Goal: Transaction & Acquisition: Purchase product/service

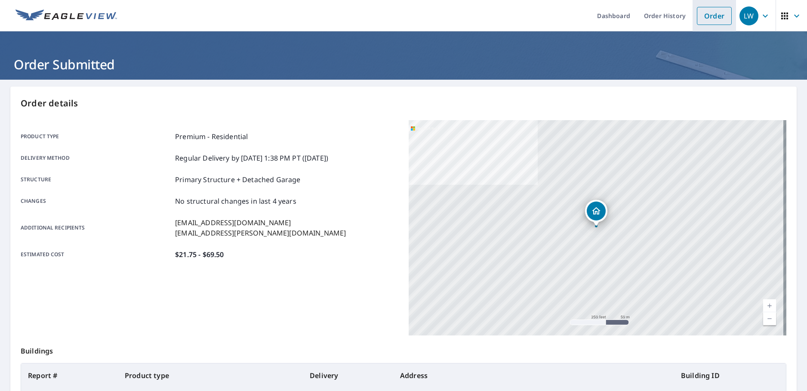
click at [705, 16] on link "Order" at bounding box center [714, 16] width 35 height 18
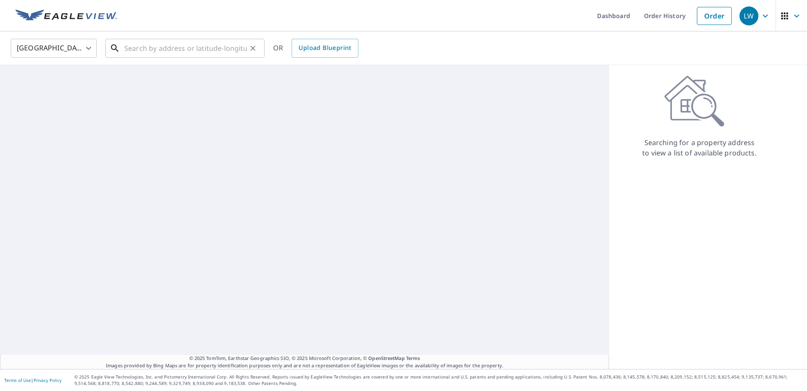
click at [141, 49] on input "text" at bounding box center [185, 48] width 123 height 24
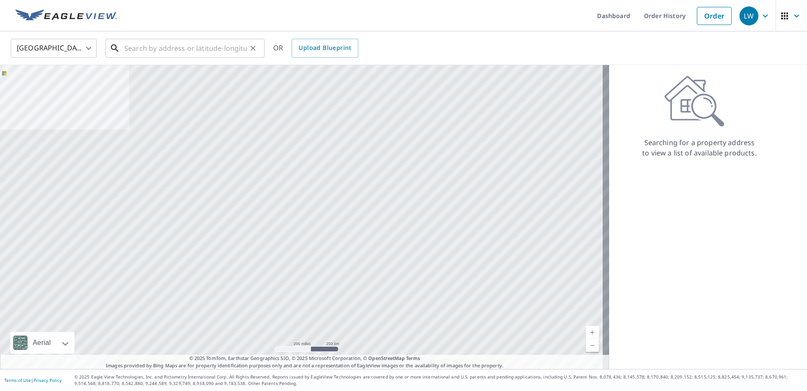
click at [131, 46] on input "text" at bounding box center [185, 48] width 123 height 24
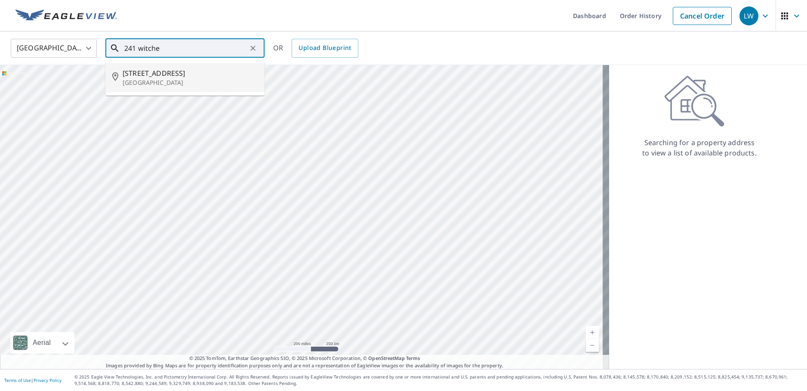
click at [165, 68] on span "[STREET_ADDRESS]" at bounding box center [190, 73] width 135 height 10
type input "[STREET_ADDRESS]"
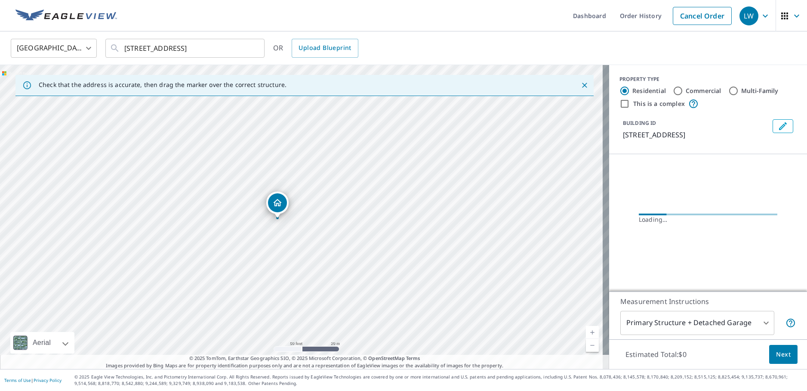
click at [743, 318] on body "LW LW Dashboard Order History Cancel Order LW [GEOGRAPHIC_DATA] [GEOGRAPHIC_DAT…" at bounding box center [403, 195] width 807 height 391
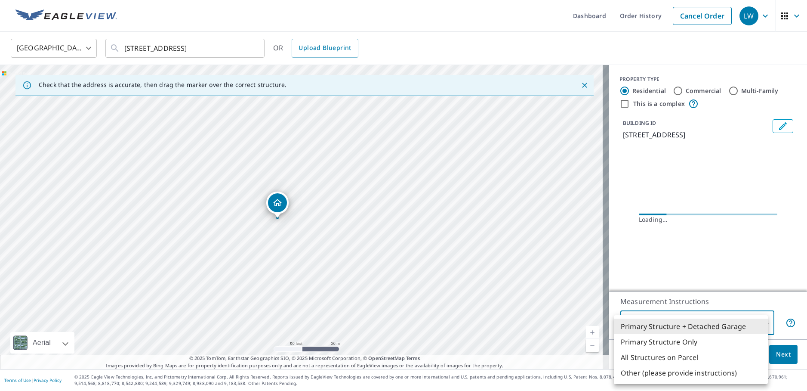
click at [705, 343] on li "Primary Structure Only" at bounding box center [691, 341] width 154 height 15
type input "2"
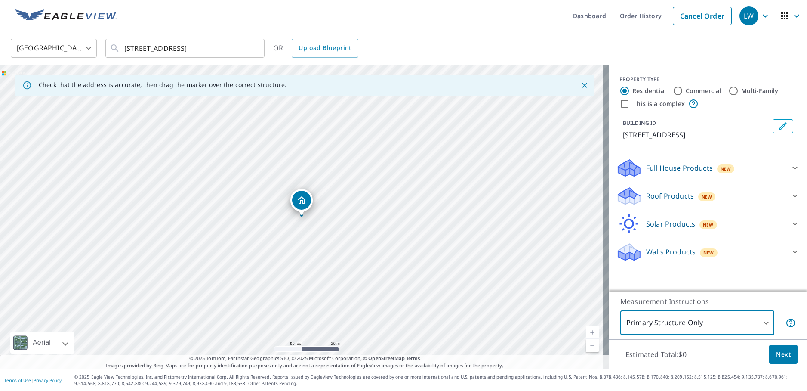
click at [787, 198] on div at bounding box center [795, 195] width 21 height 21
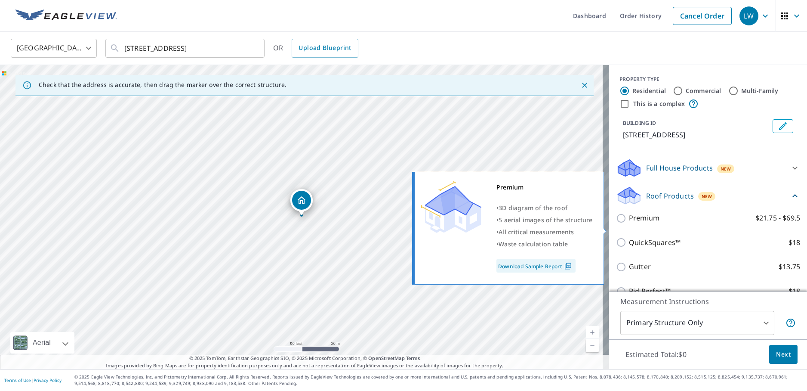
click at [616, 223] on input "Premium $21.75 - $69.5" at bounding box center [622, 218] width 13 height 10
checkbox input "true"
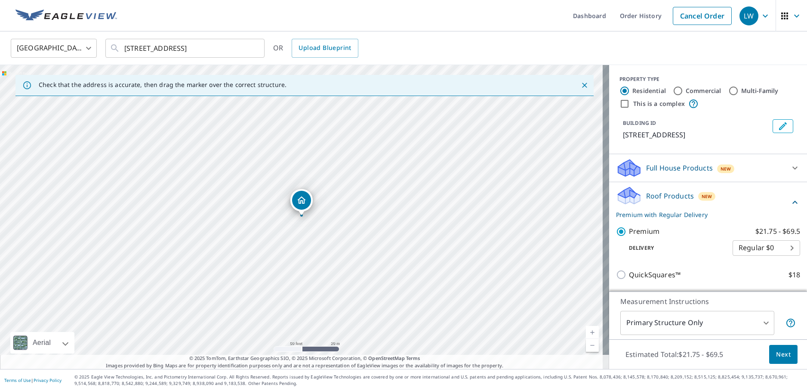
click at [776, 355] on span "Next" at bounding box center [783, 354] width 15 height 11
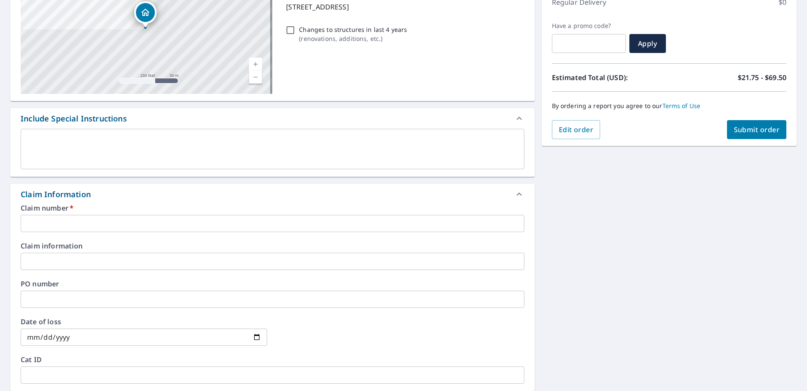
scroll to position [129, 0]
click at [101, 227] on input "text" at bounding box center [273, 222] width 504 height 17
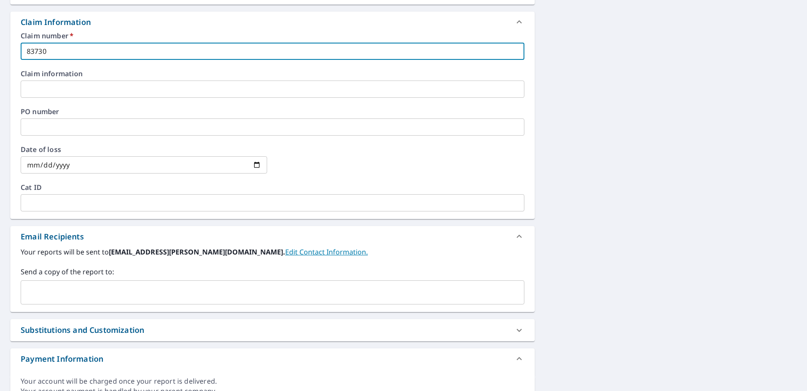
scroll to position [301, 0]
type input "83730"
click at [66, 287] on input "text" at bounding box center [266, 291] width 483 height 16
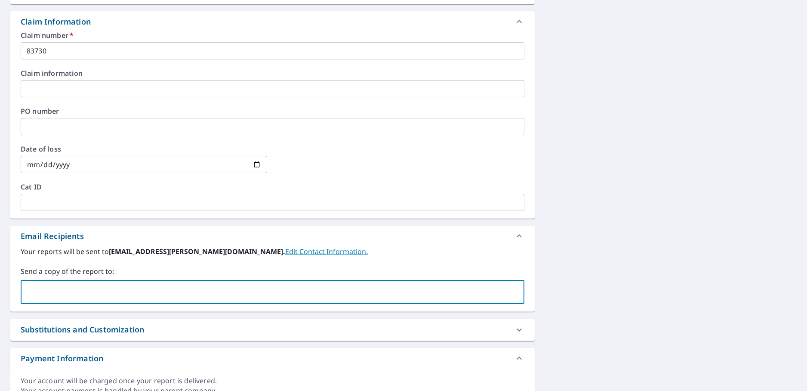
paste input "[EMAIL_ADDRESS][DOMAIN_NAME]"
type input "[EMAIL_ADDRESS][DOMAIN_NAME]"
type input "[EMAIL_ADDRESS][PERSON_NAME][DOMAIN_NAME]"
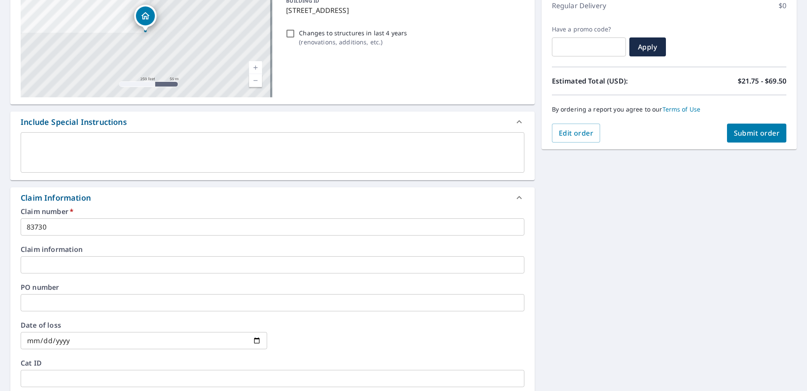
scroll to position [0, 0]
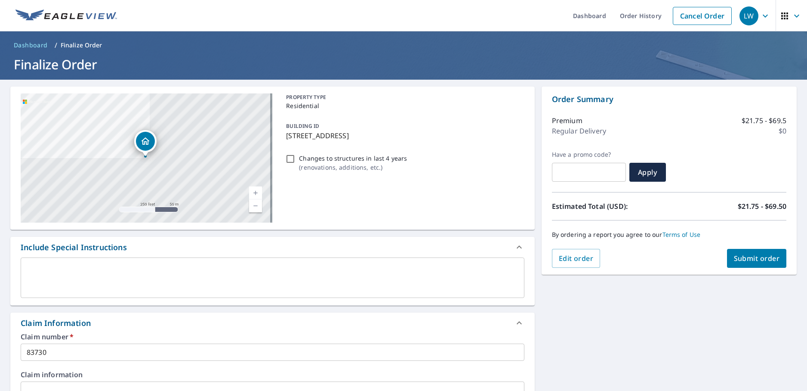
click at [767, 256] on span "Submit order" at bounding box center [757, 257] width 46 height 9
